Goal: Task Accomplishment & Management: Use online tool/utility

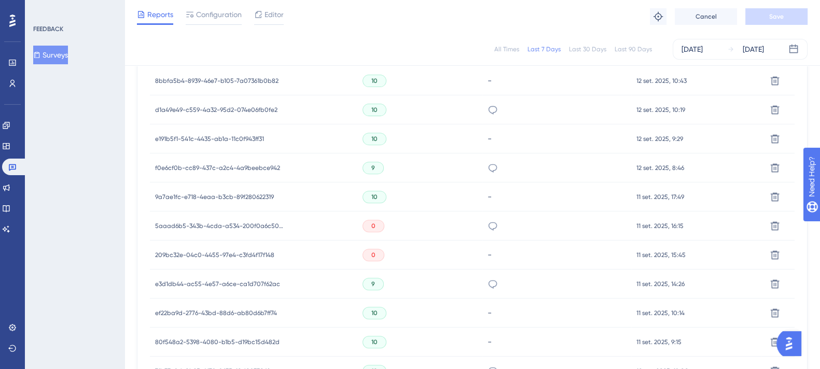
scroll to position [518, 0]
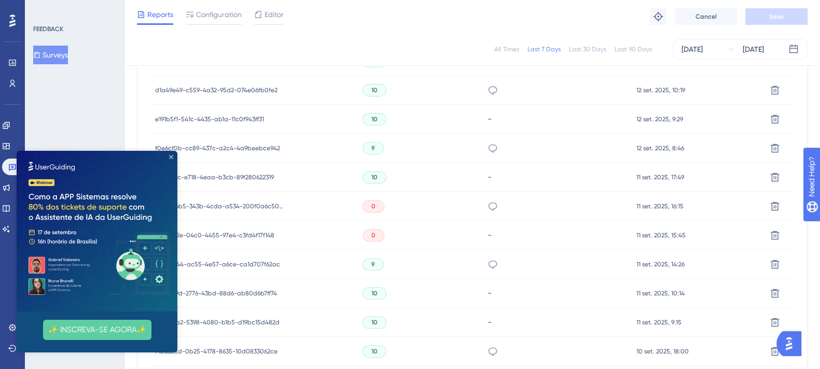
click at [171, 156] on icon "Close Preview" at bounding box center [171, 157] width 4 height 4
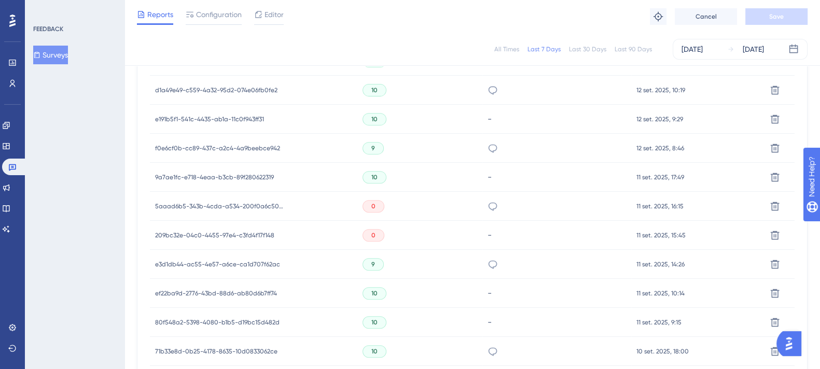
scroll to position [0, 0]
click at [219, 204] on span "5aaad6b5-343b-4cda-a534-200f0a6c5035" at bounding box center [220, 206] width 130 height 8
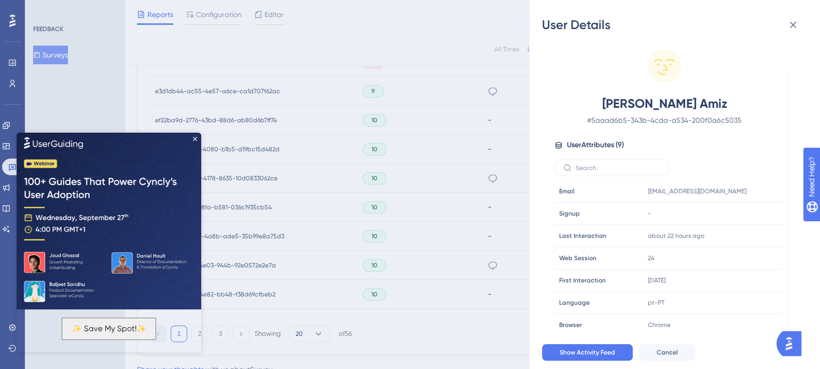
click at [410, 26] on icon at bounding box center [793, 25] width 12 height 12
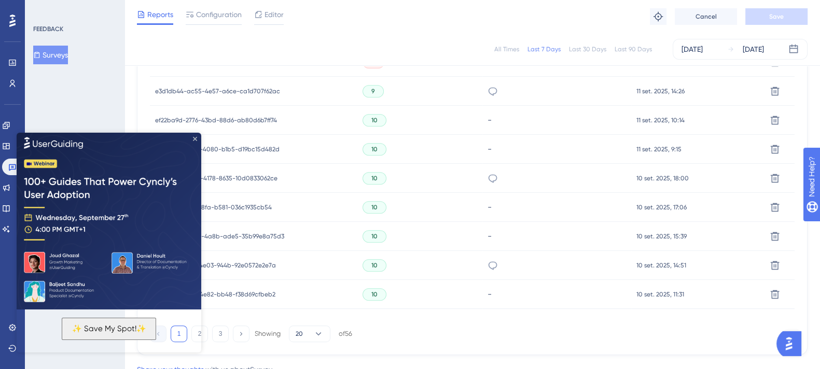
click at [195, 138] on icon "Close Preview" at bounding box center [195, 139] width 4 height 4
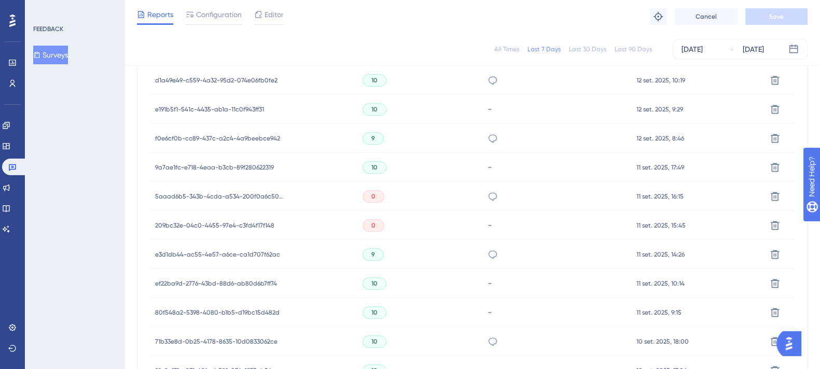
scroll to position [518, 0]
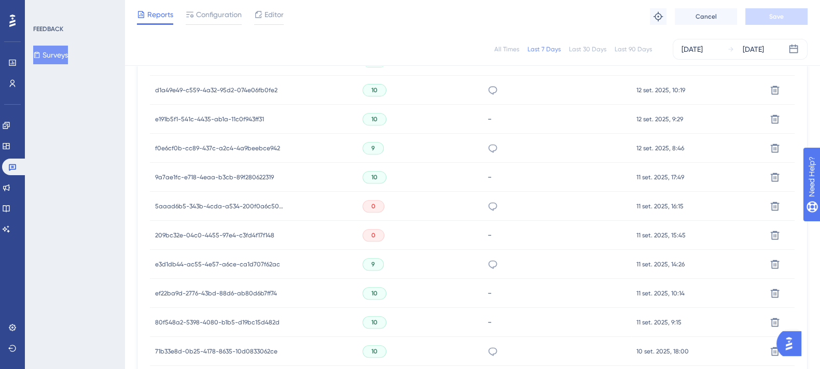
click at [247, 232] on span "209bc32e-04c0-4455-97e4-c3fd4f17f148" at bounding box center [214, 235] width 119 height 8
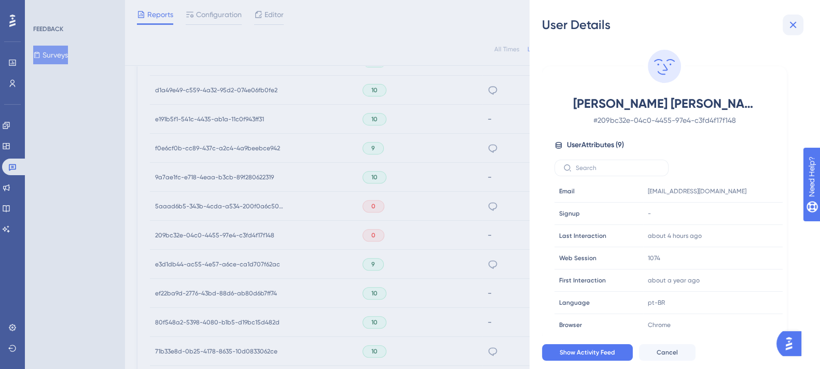
click at [410, 26] on icon at bounding box center [793, 25] width 7 height 7
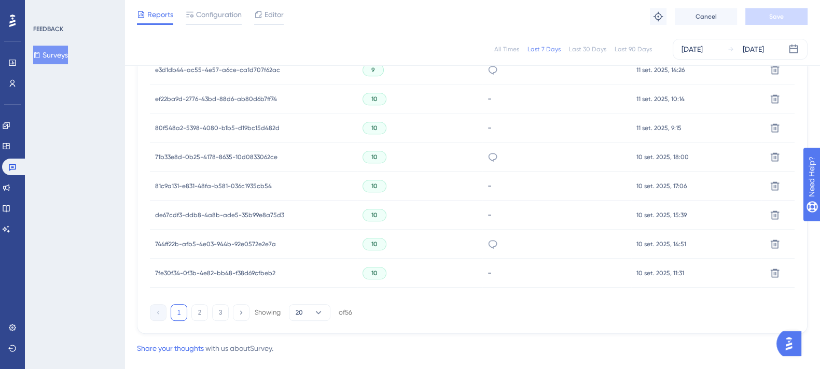
scroll to position [731, 0]
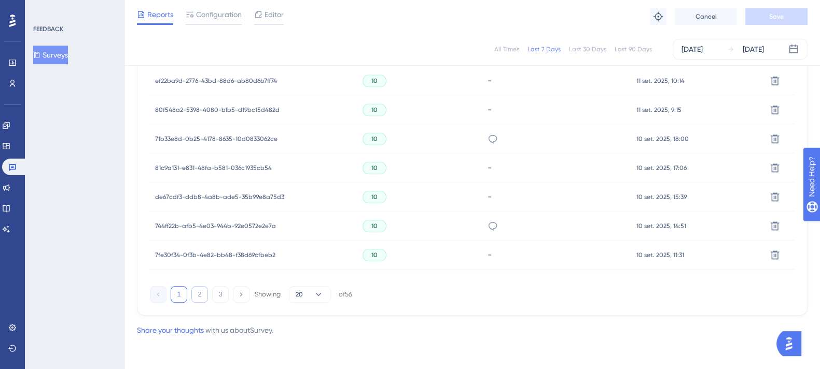
click at [200, 299] on button "2" at bounding box center [199, 294] width 17 height 17
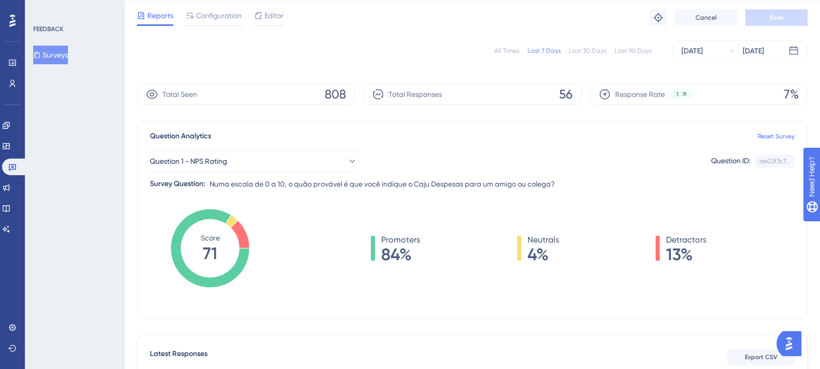
scroll to position [0, 0]
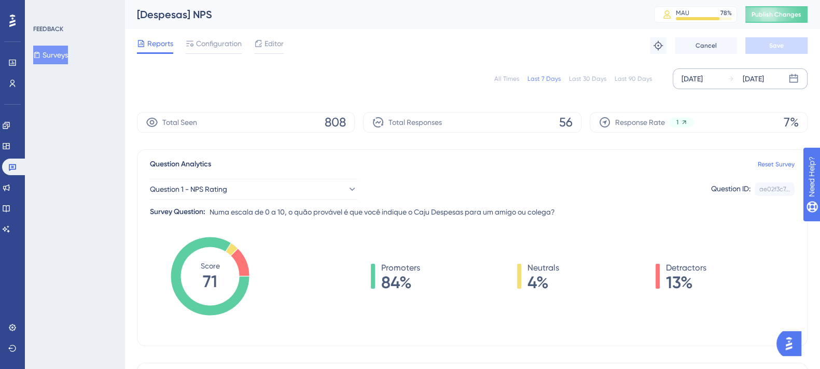
click at [410, 70] on div "[DATE] [DATE]" at bounding box center [740, 78] width 135 height 21
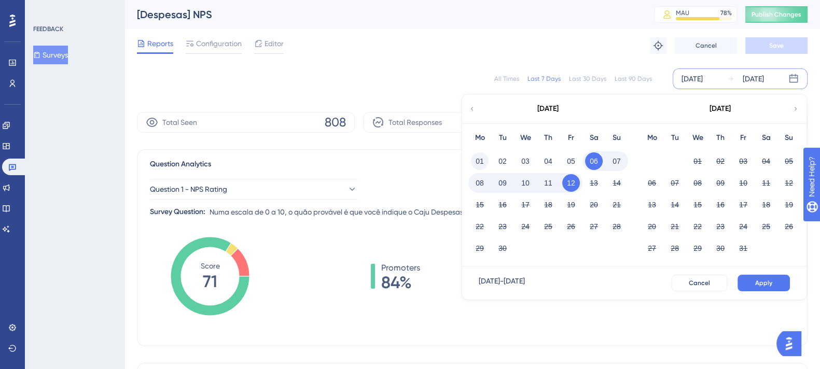
click at [410, 163] on button "01" at bounding box center [480, 162] width 18 height 18
click at [410, 280] on button "Apply" at bounding box center [764, 283] width 52 height 17
